Goal: Task Accomplishment & Management: Complete application form

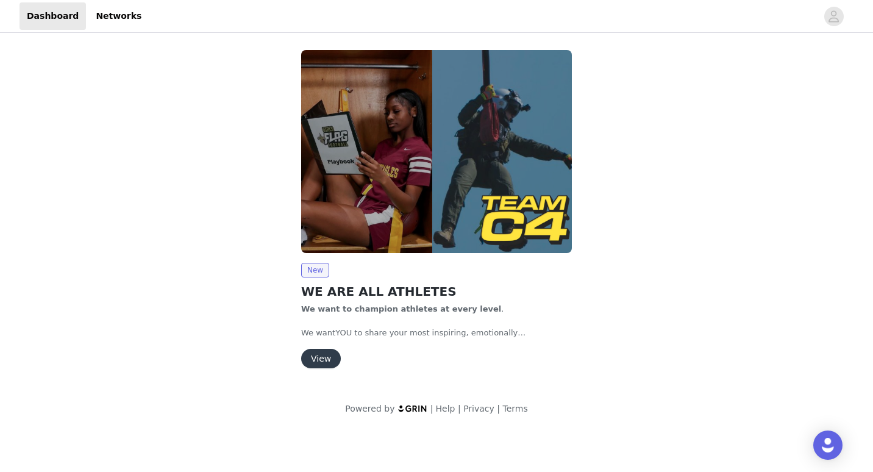
click at [309, 360] on button "View" at bounding box center [321, 359] width 40 height 20
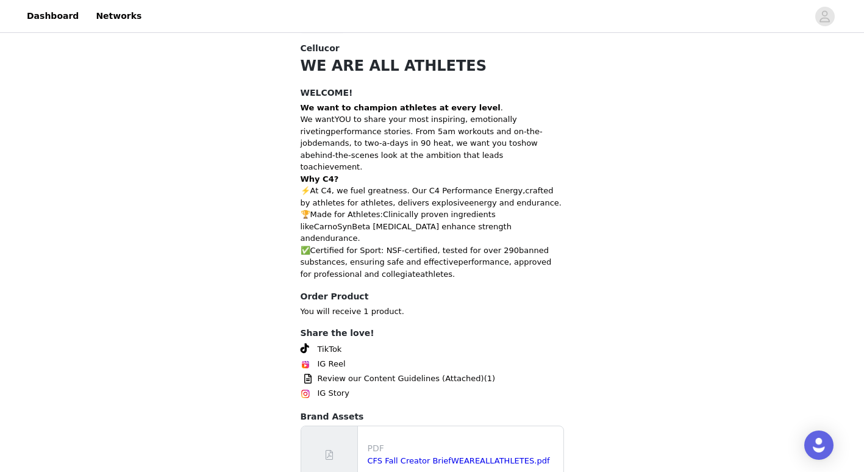
scroll to position [312, 0]
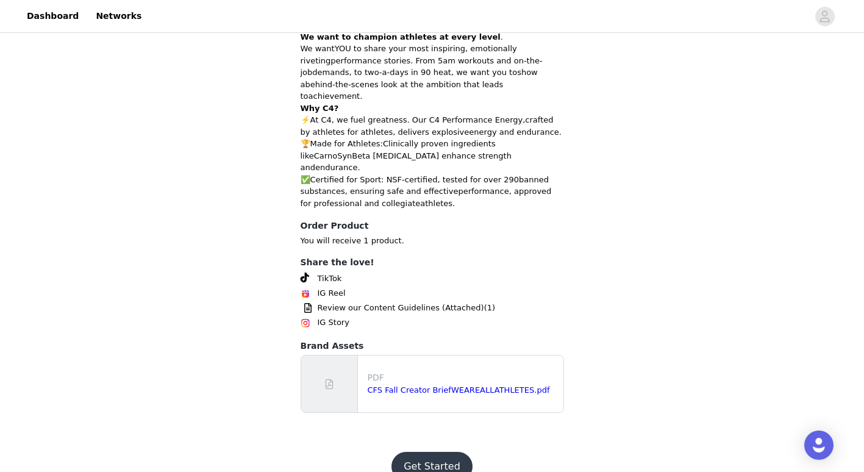
click at [455, 452] on button "Get Started" at bounding box center [431, 466] width 81 height 29
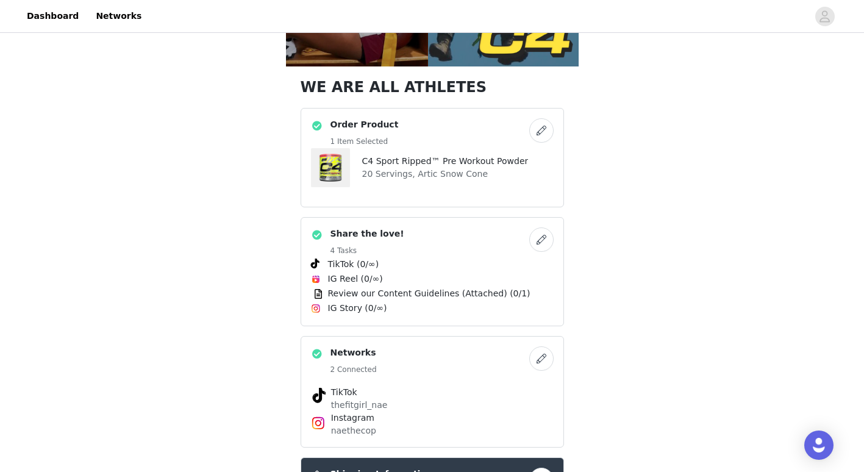
scroll to position [185, 0]
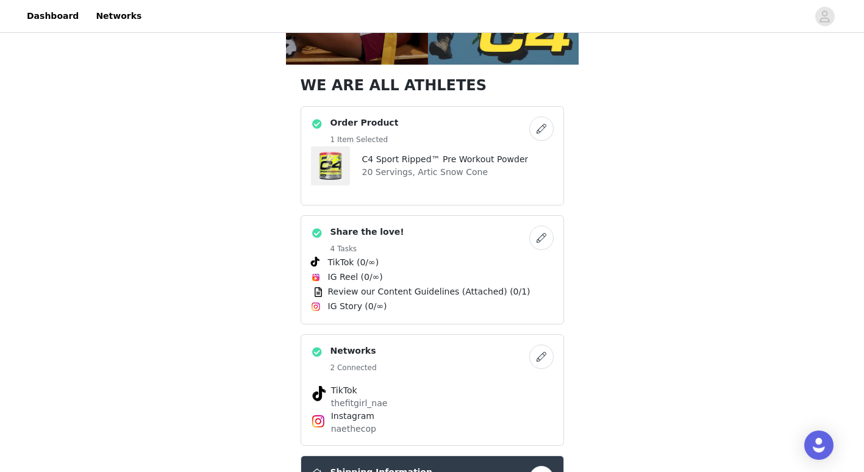
click at [546, 238] on button "button" at bounding box center [541, 238] width 24 height 24
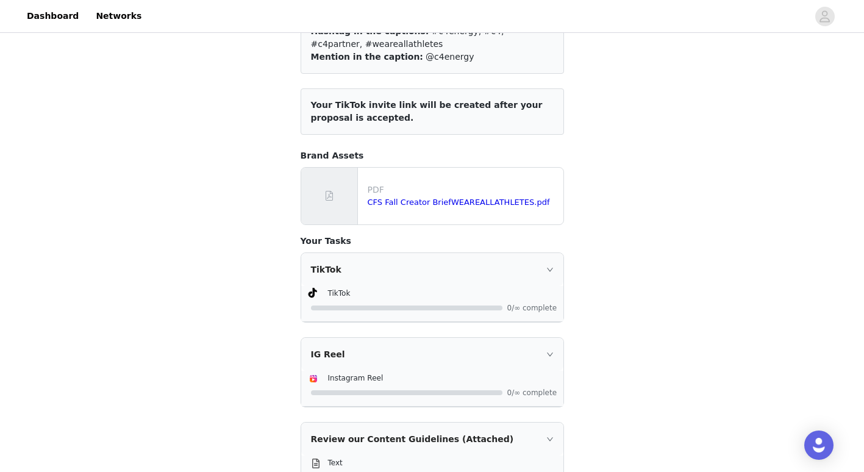
scroll to position [116, 0]
click at [552, 269] on icon "icon: right" at bounding box center [549, 269] width 7 height 7
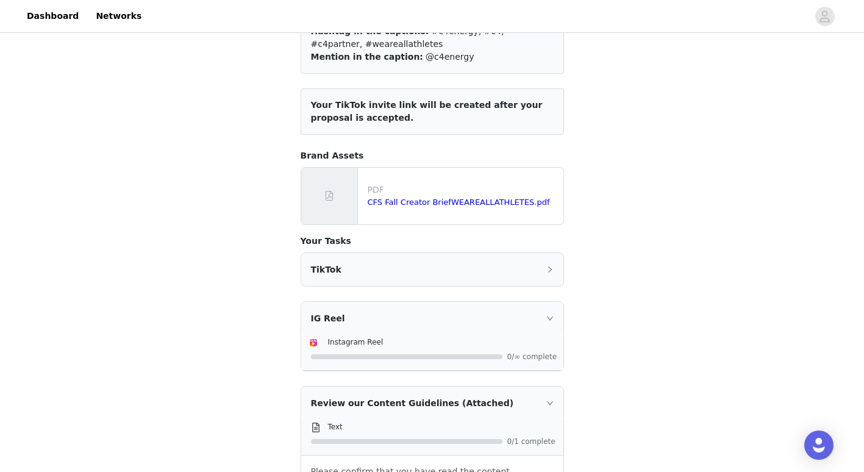
click at [546, 270] on icon "icon: right" at bounding box center [549, 269] width 7 height 7
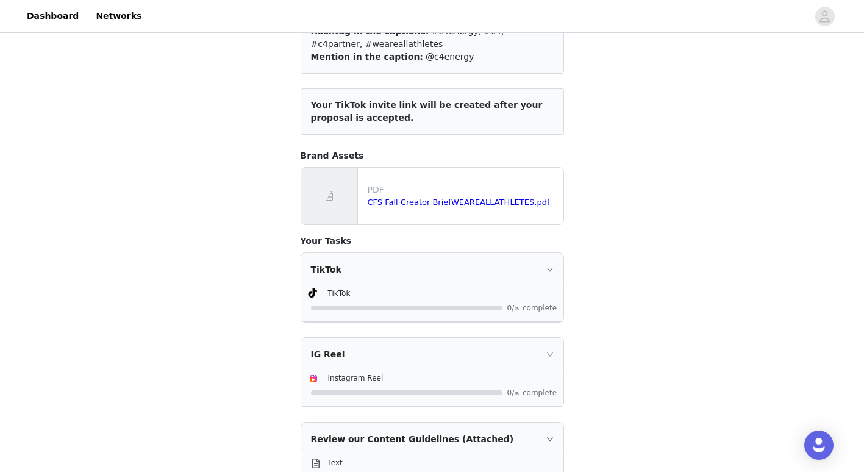
click at [330, 275] on div "TikTok" at bounding box center [432, 269] width 262 height 33
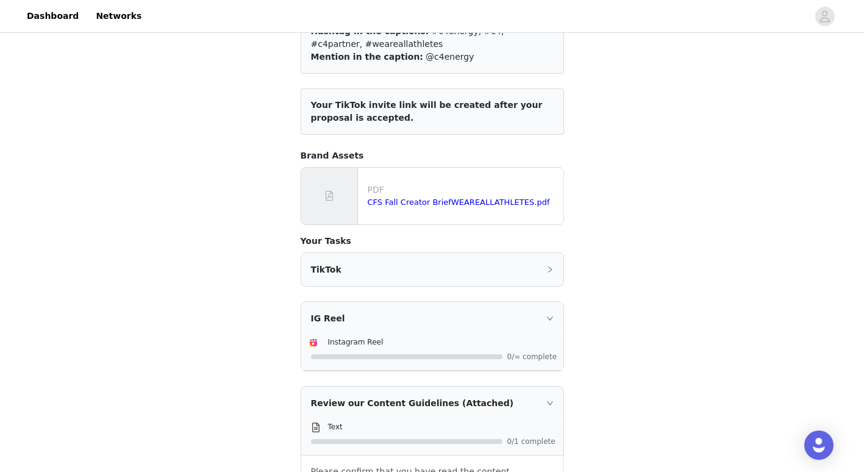
click at [467, 261] on div "TikTok" at bounding box center [432, 269] width 262 height 33
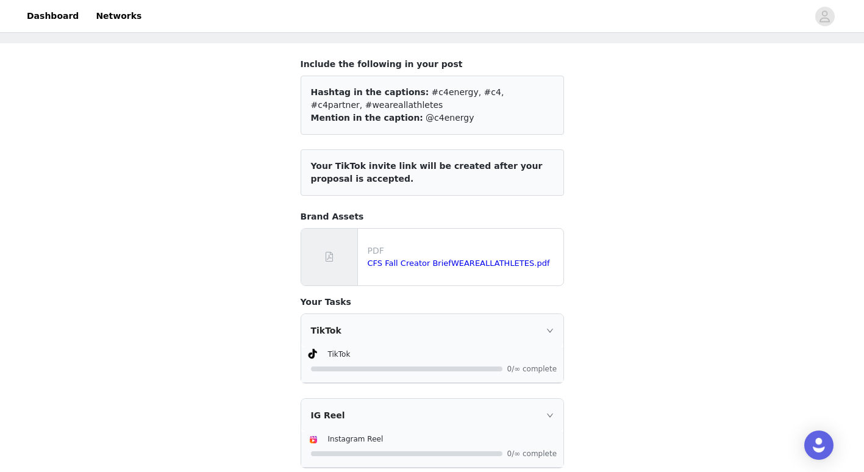
scroll to position [0, 0]
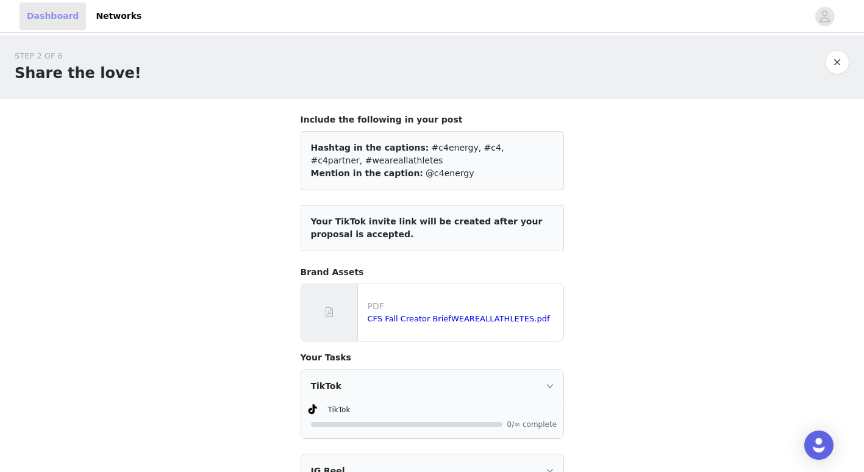
click at [50, 17] on link "Dashboard" at bounding box center [53, 15] width 66 height 27
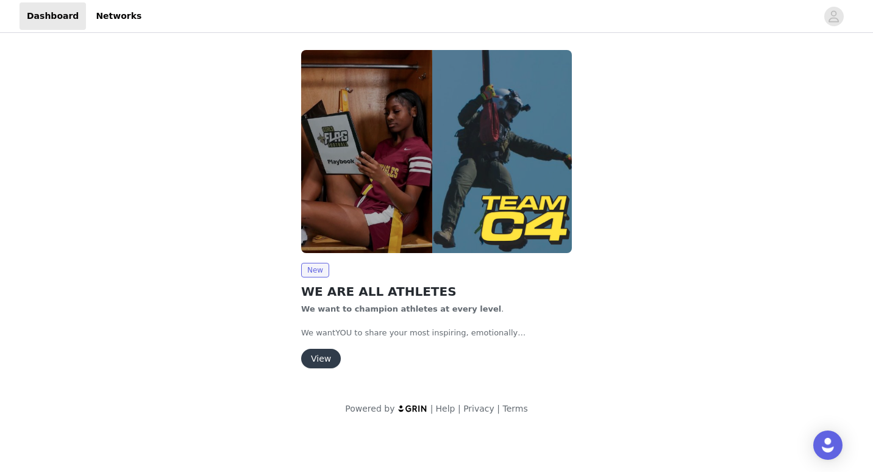
click at [313, 362] on button "View" at bounding box center [321, 359] width 40 height 20
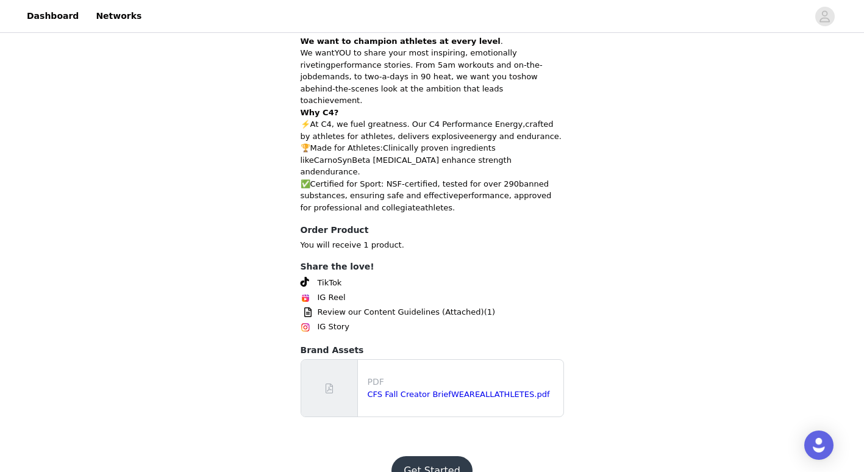
scroll to position [312, 0]
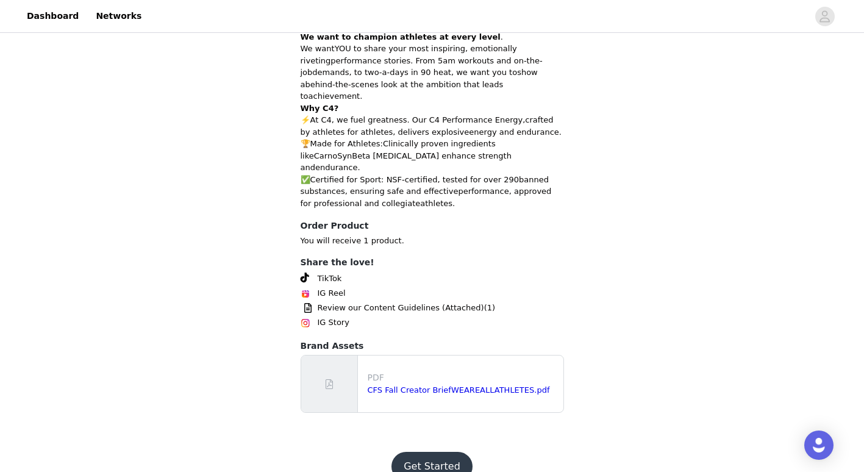
click at [440, 452] on button "Get Started" at bounding box center [431, 466] width 81 height 29
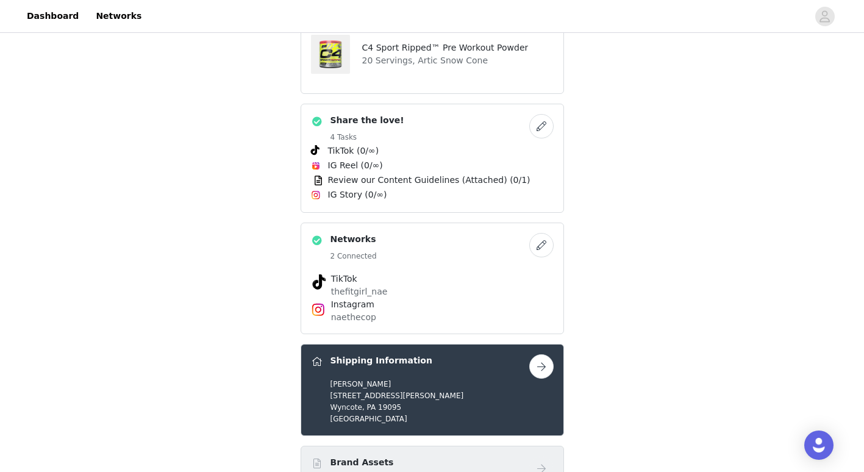
scroll to position [297, 0]
click at [476, 187] on span "IG Story (0/∞)" at bounding box center [432, 194] width 243 height 15
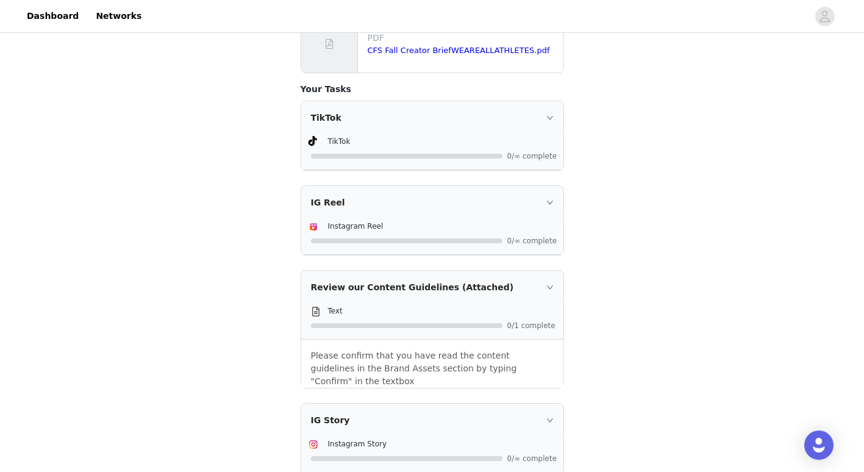
scroll to position [280, 0]
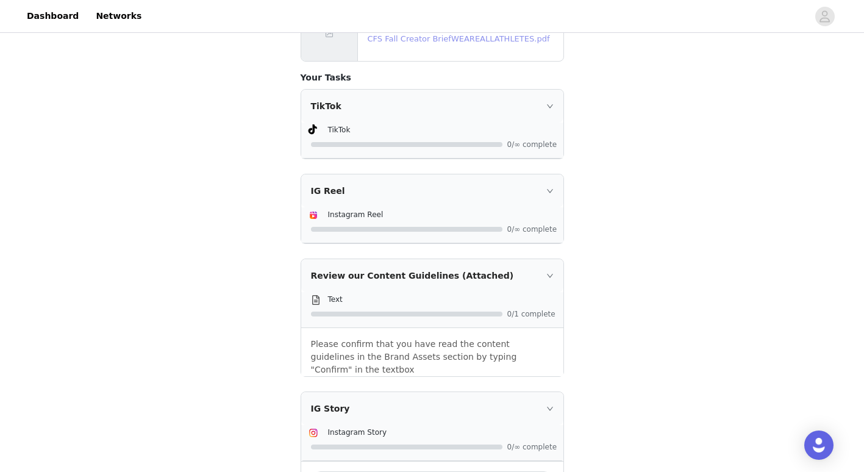
click at [485, 43] on link "CFS Fall Creator BriefWEAREALLATHLETES.pdf" at bounding box center [459, 38] width 182 height 9
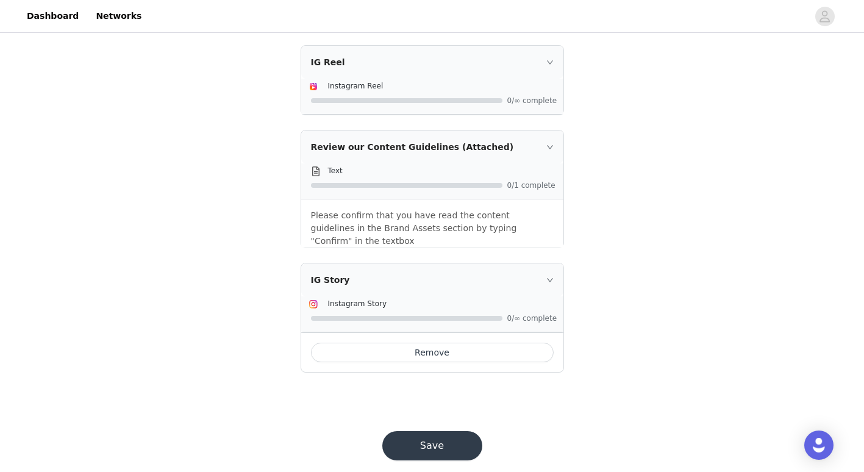
scroll to position [407, 0]
click at [449, 432] on button "Save" at bounding box center [432, 446] width 100 height 29
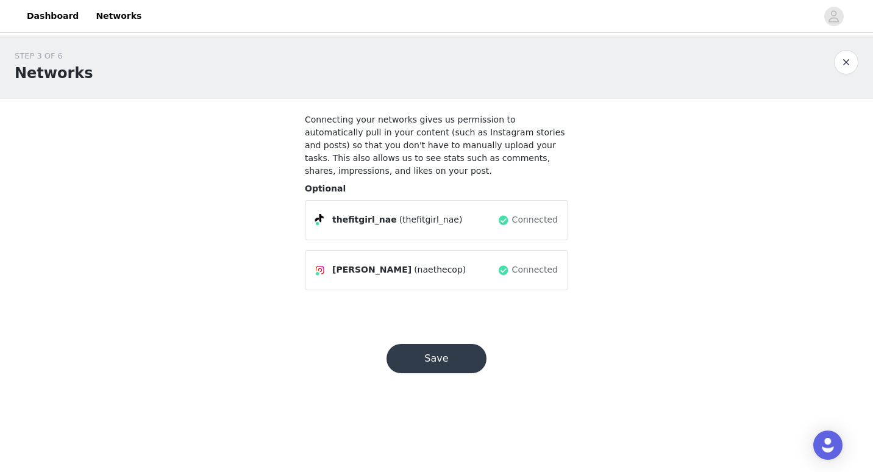
click at [451, 376] on footer "Save" at bounding box center [436, 359] width 159 height 88
click at [424, 265] on div "Nae Nae (naethecop) Connected" at bounding box center [436, 270] width 243 height 20
click at [446, 347] on button "Save" at bounding box center [437, 358] width 100 height 29
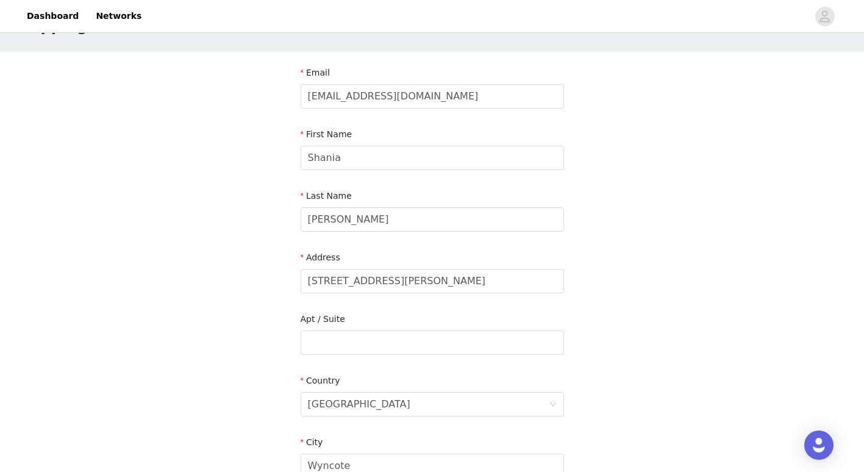
scroll to position [48, 0]
click at [827, 17] on icon "avatar" at bounding box center [825, 17] width 12 height 20
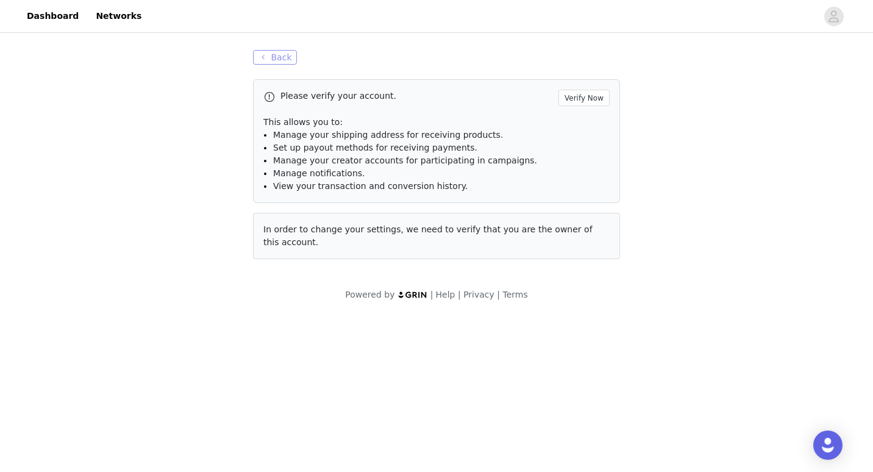
click at [282, 55] on button "Back" at bounding box center [275, 57] width 44 height 15
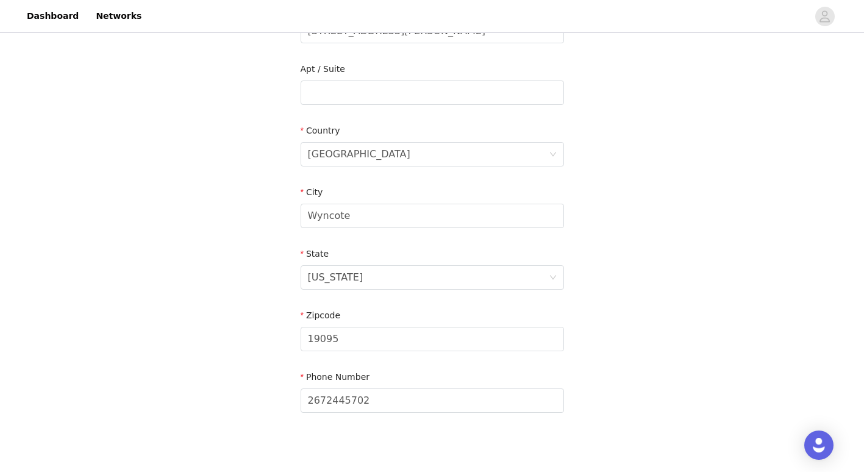
scroll to position [359, 0]
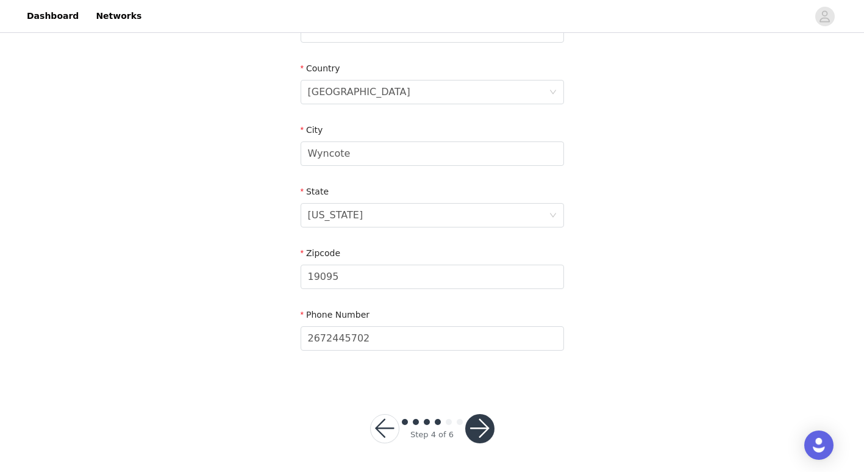
click at [485, 441] on div at bounding box center [479, 428] width 29 height 29
click at [490, 433] on button "button" at bounding box center [479, 428] width 29 height 29
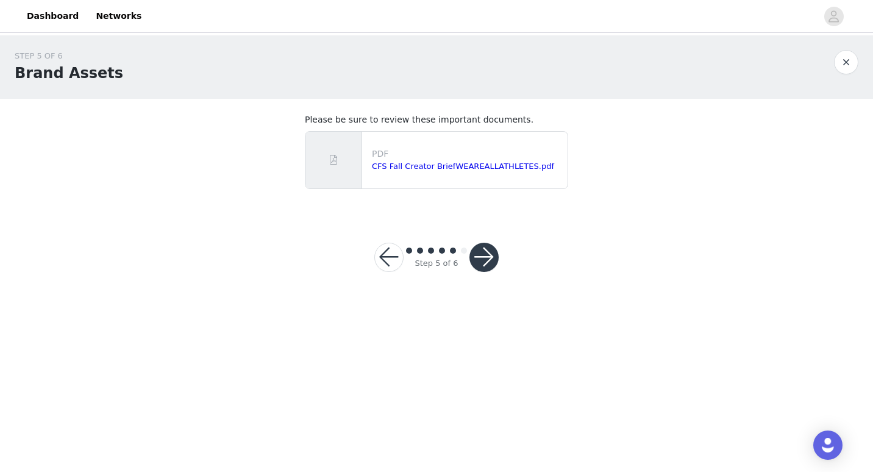
click at [485, 266] on button "button" at bounding box center [484, 257] width 29 height 29
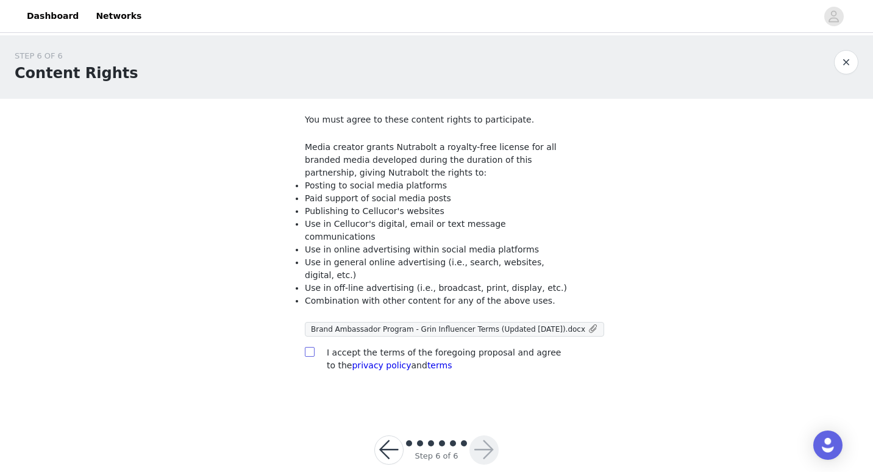
click at [310, 347] on input "checkbox" at bounding box center [309, 351] width 9 height 9
checkbox input "true"
click at [485, 435] on button "button" at bounding box center [484, 449] width 29 height 29
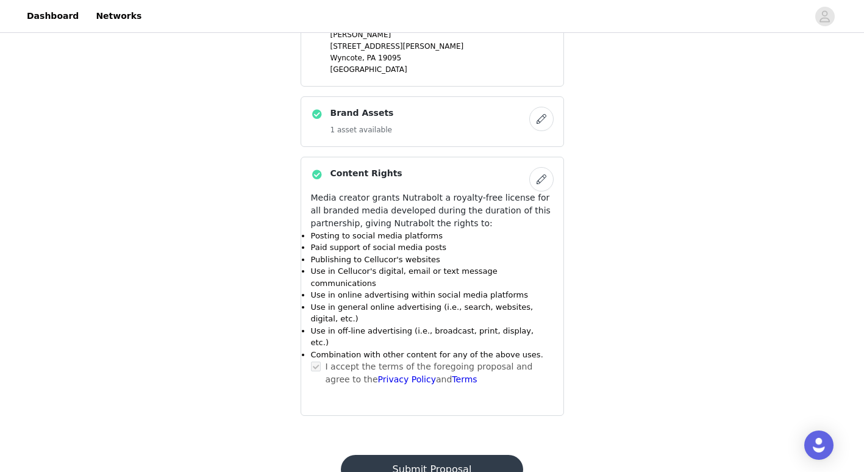
scroll to position [657, 0]
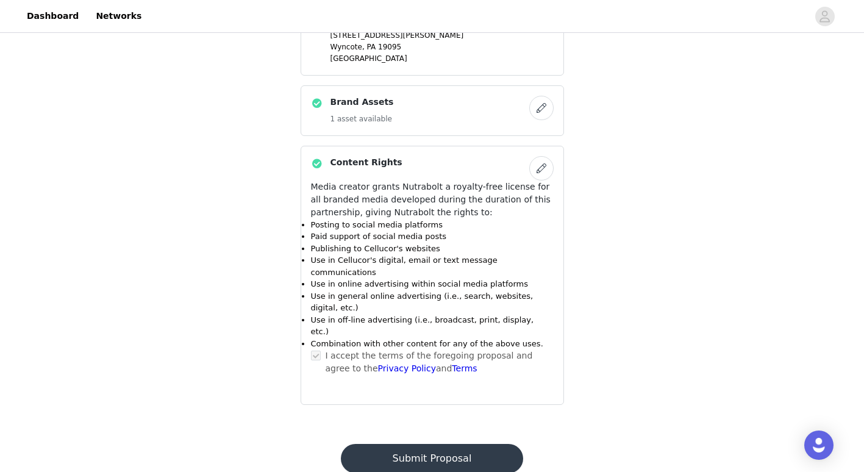
click at [477, 444] on button "Submit Proposal" at bounding box center [432, 458] width 182 height 29
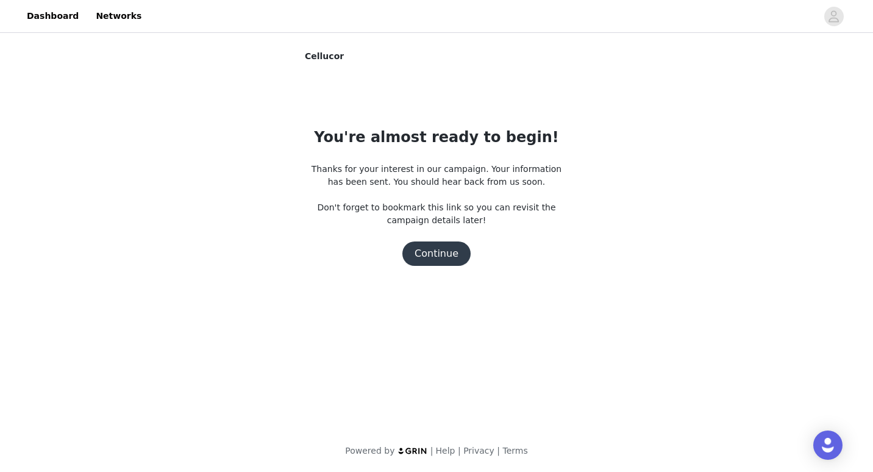
click at [443, 243] on button "Continue" at bounding box center [436, 253] width 68 height 24
click at [430, 261] on button "Continue" at bounding box center [436, 253] width 68 height 24
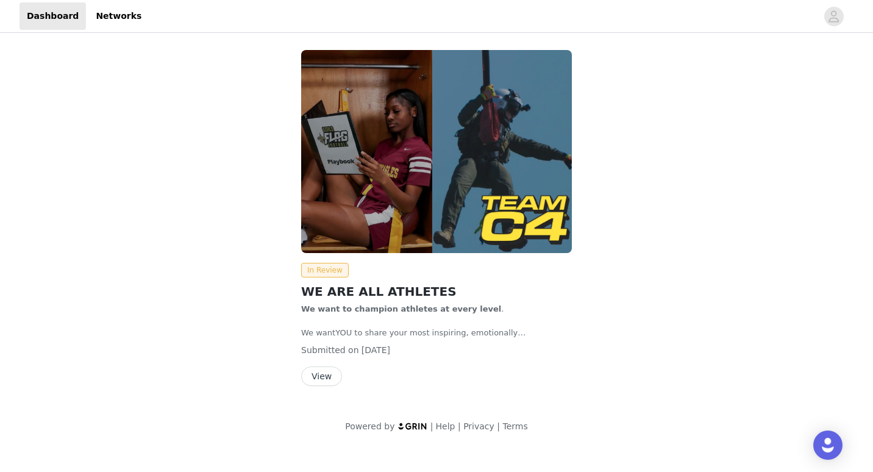
click at [328, 384] on button "View" at bounding box center [321, 376] width 41 height 20
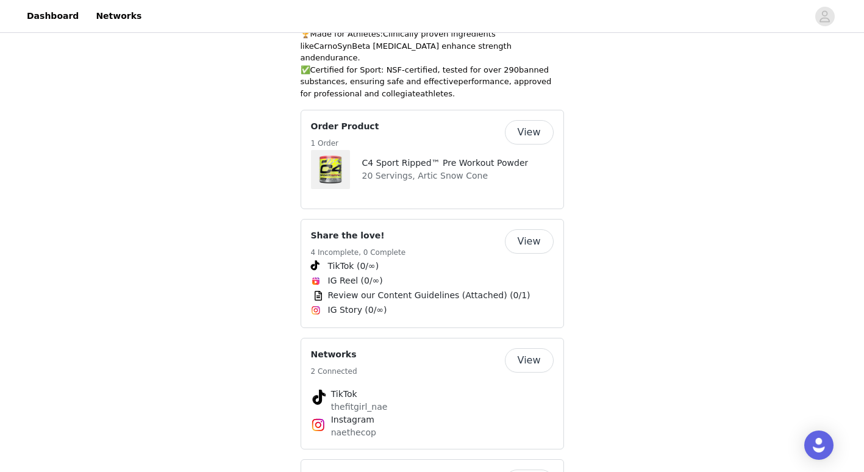
scroll to position [457, 0]
